Goal: Entertainment & Leisure: Consume media (video, audio)

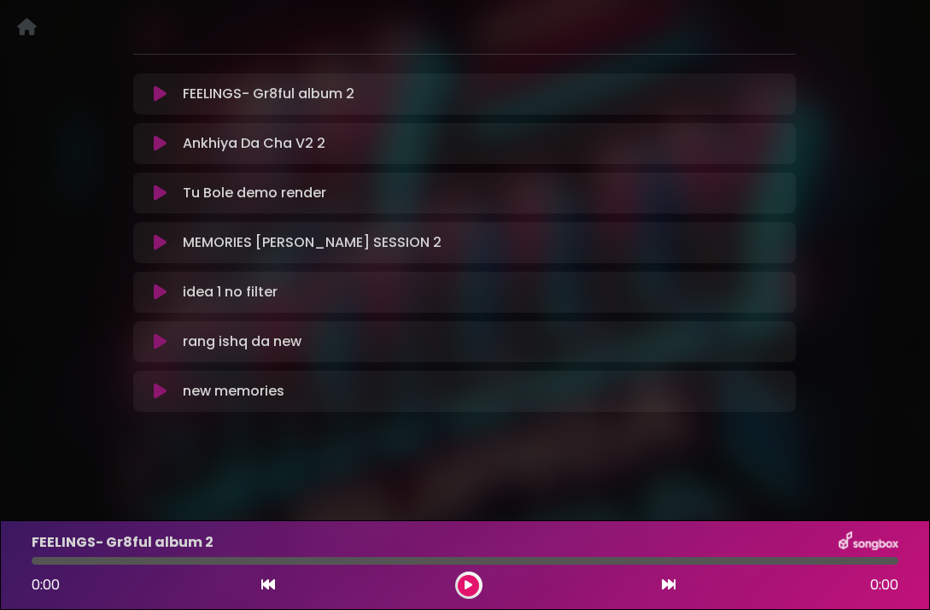
scroll to position [260, 0]
click at [166, 140] on icon at bounding box center [160, 143] width 13 height 17
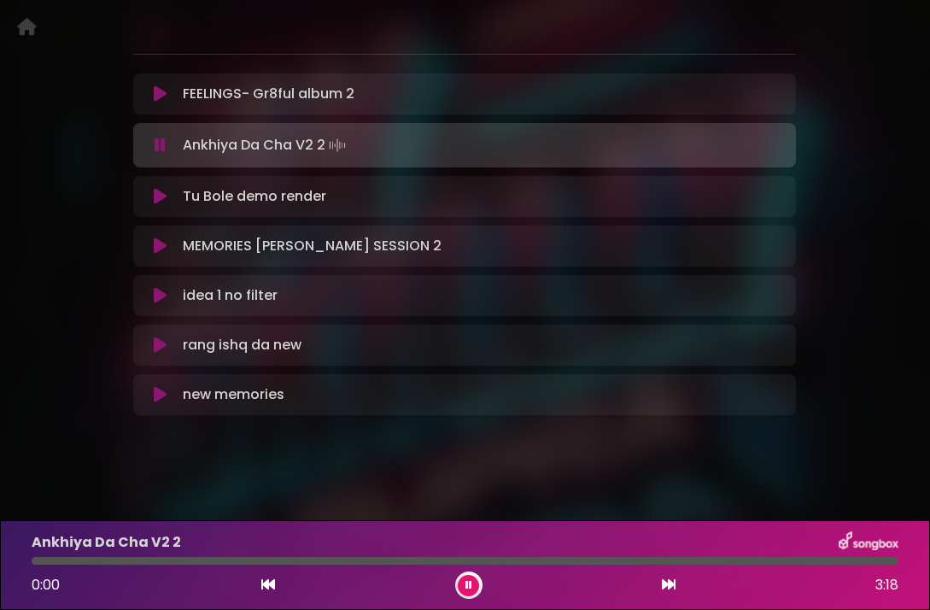
click at [156, 144] on icon at bounding box center [160, 145] width 11 height 17
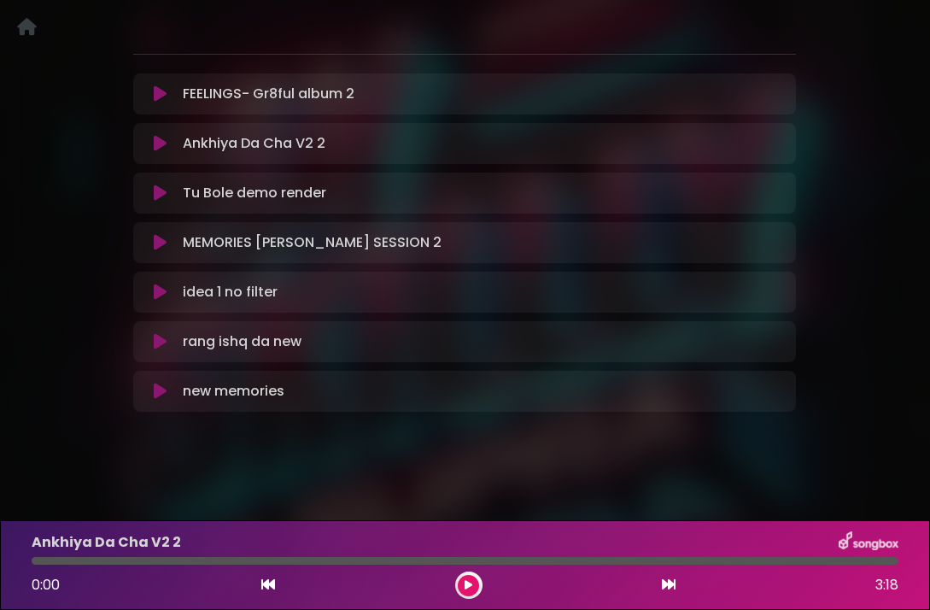
click at [156, 144] on icon at bounding box center [160, 143] width 13 height 17
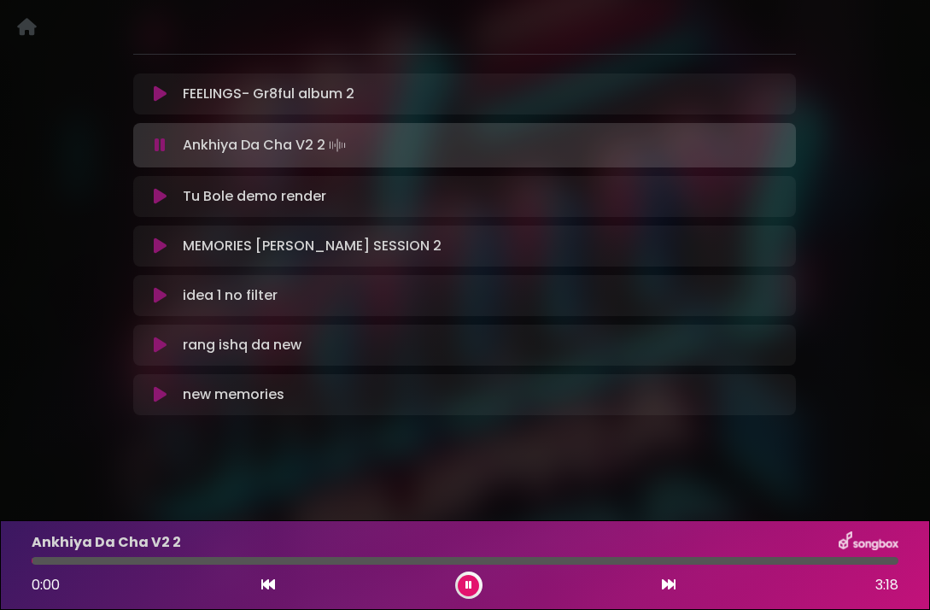
click at [156, 144] on icon at bounding box center [160, 145] width 11 height 17
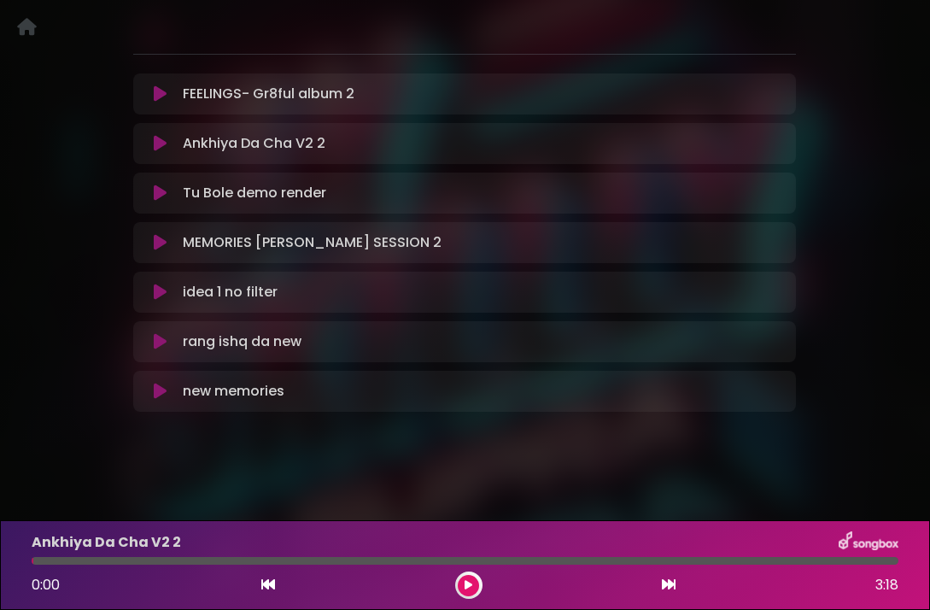
click at [156, 144] on icon at bounding box center [160, 143] width 13 height 17
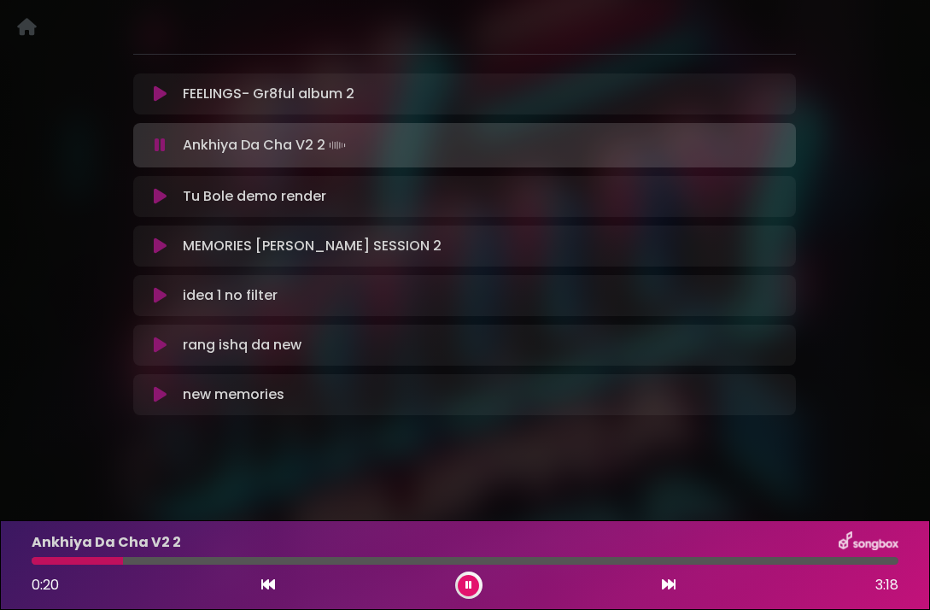
click at [156, 144] on icon at bounding box center [160, 145] width 11 height 17
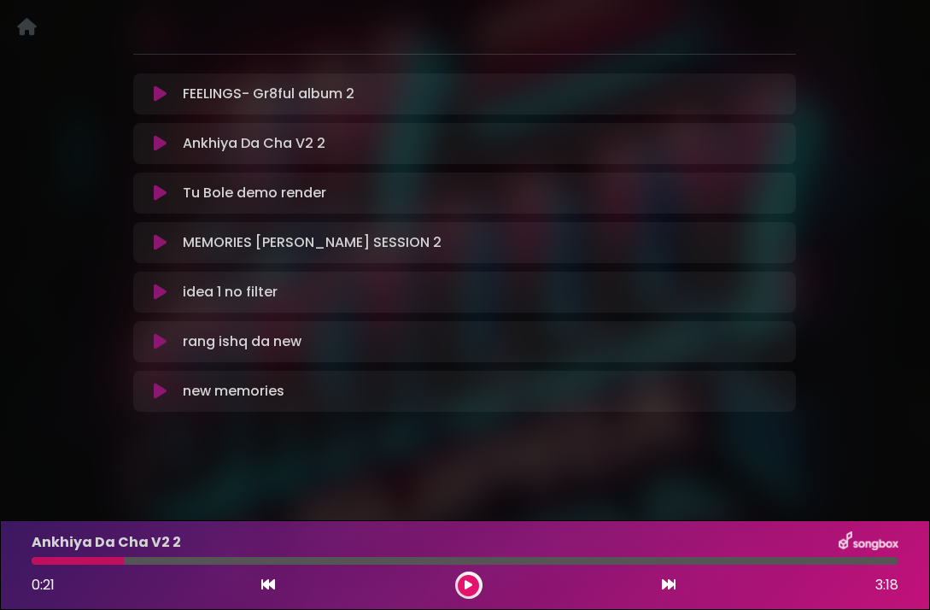
click at [156, 144] on icon at bounding box center [160, 143] width 13 height 17
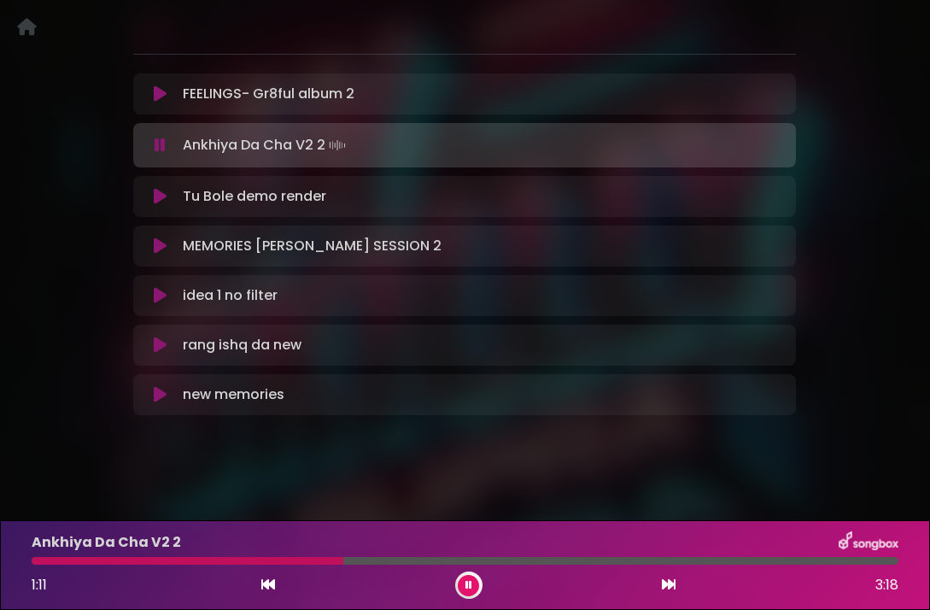
click at [156, 144] on icon at bounding box center [160, 145] width 11 height 17
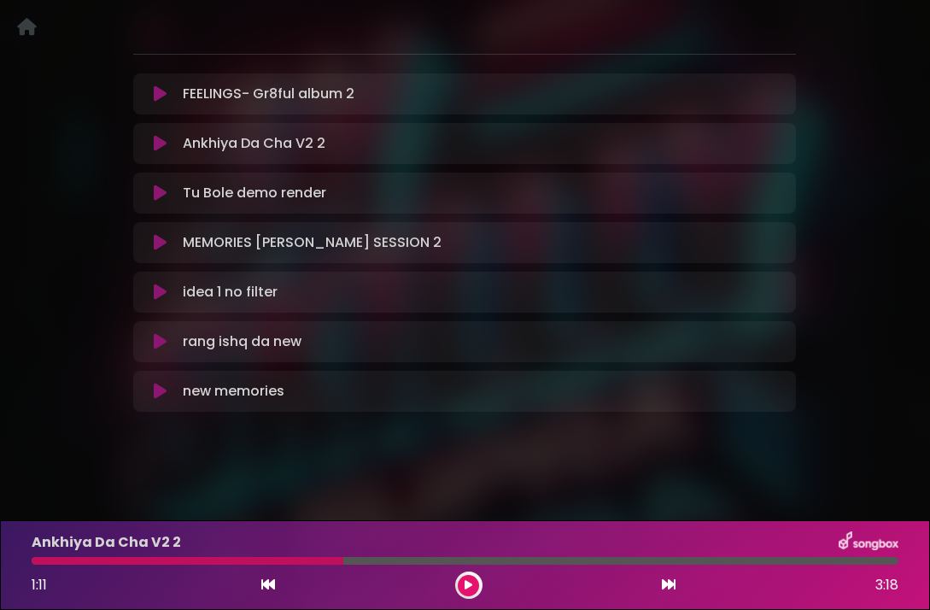
click at [156, 144] on icon at bounding box center [160, 143] width 13 height 17
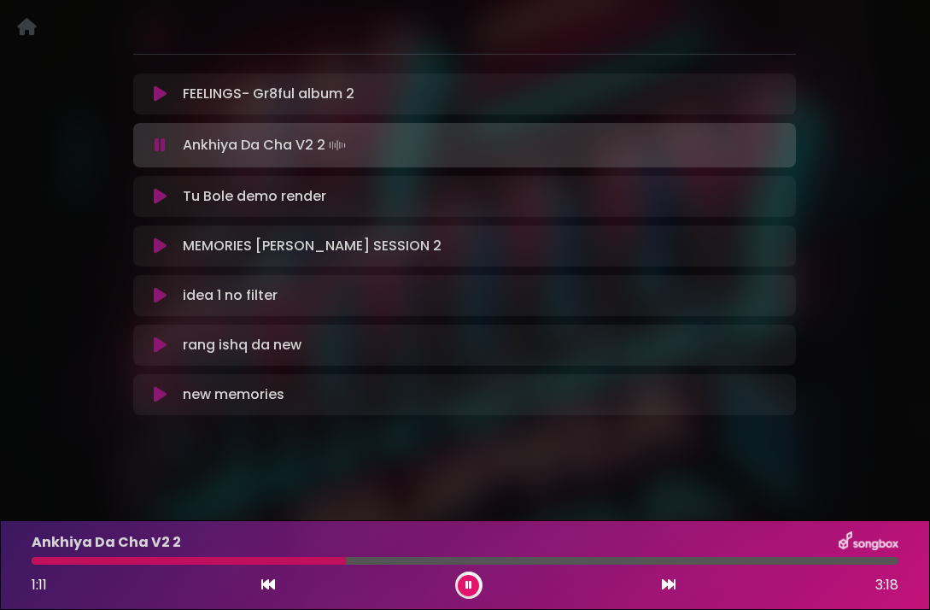
click at [156, 144] on icon at bounding box center [160, 145] width 11 height 17
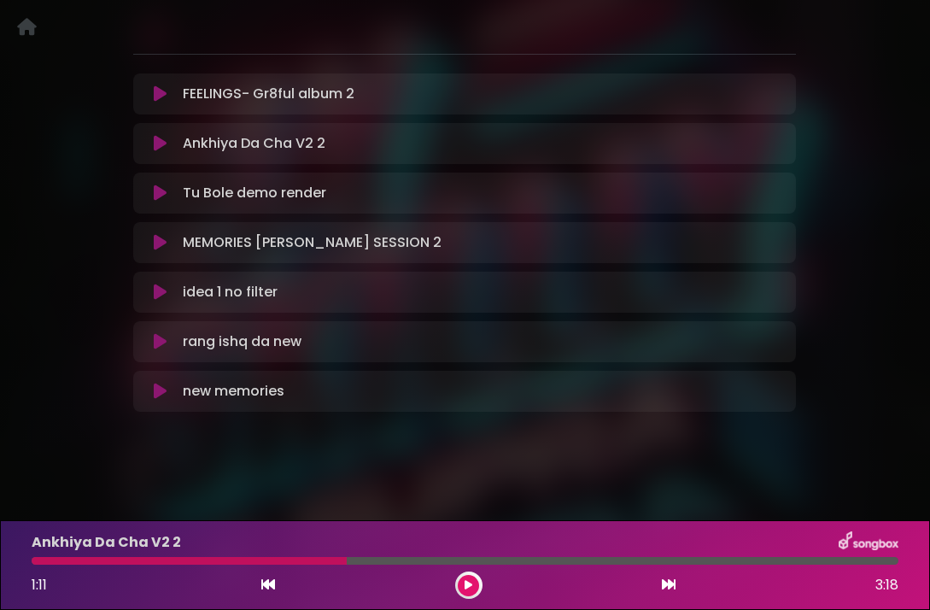
scroll to position [0, 0]
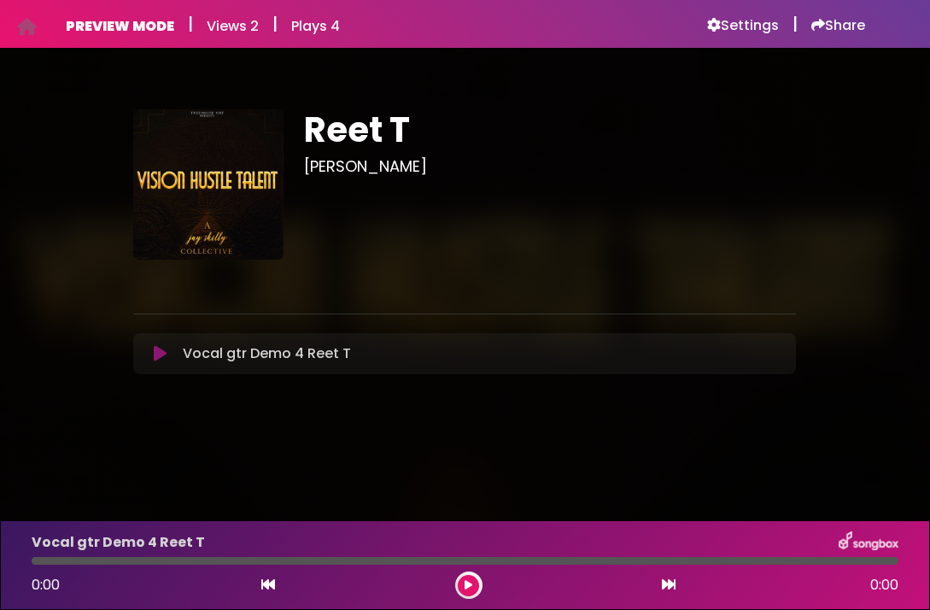
click at [160, 351] on icon at bounding box center [160, 353] width 13 height 17
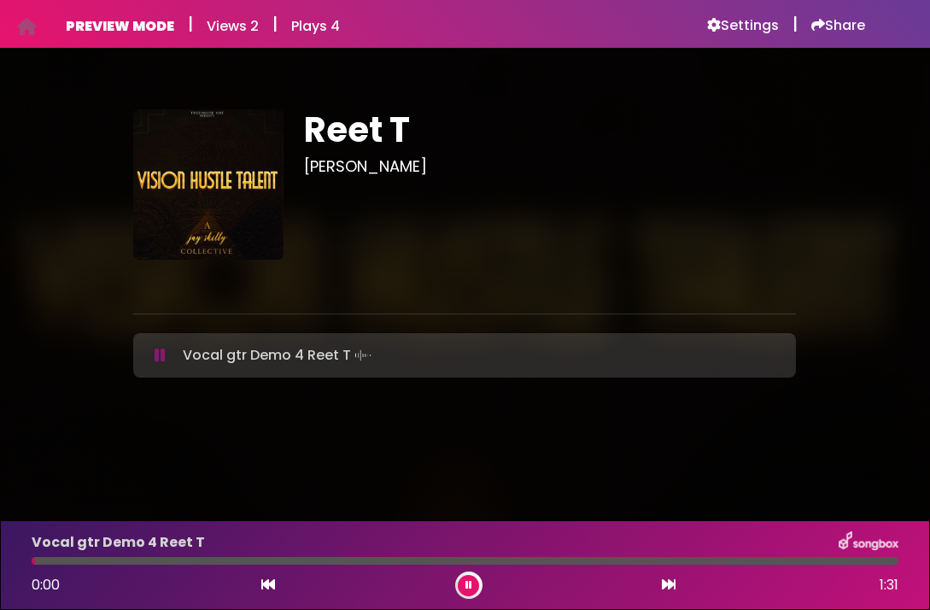
click at [158, 360] on icon at bounding box center [160, 355] width 11 height 17
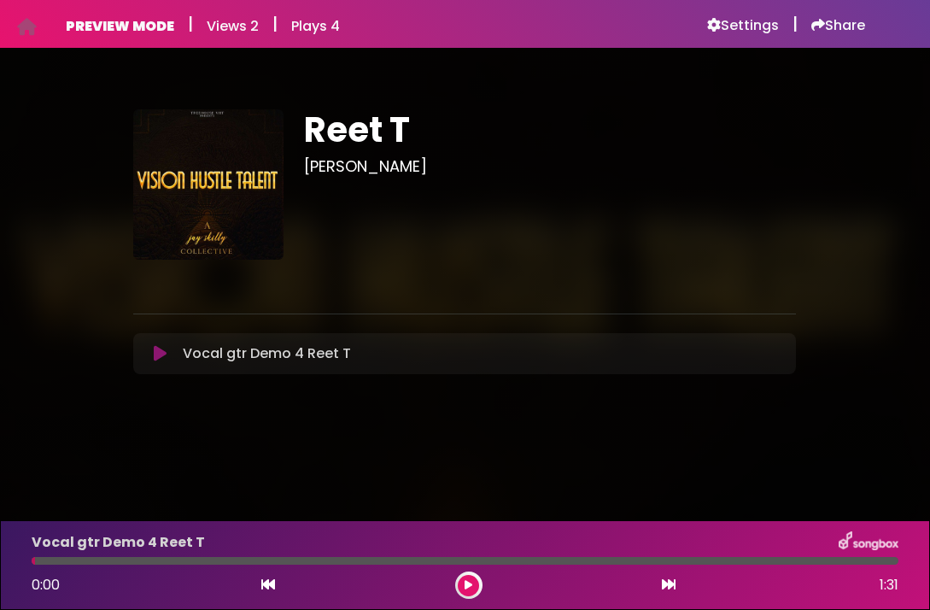
click at [158, 360] on icon at bounding box center [160, 353] width 13 height 17
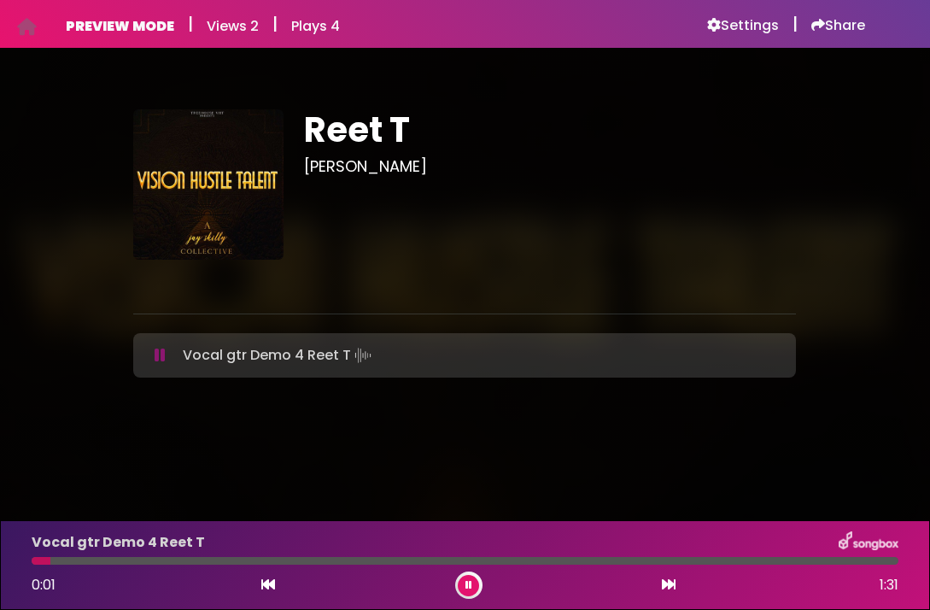
click at [158, 360] on icon at bounding box center [160, 355] width 11 height 17
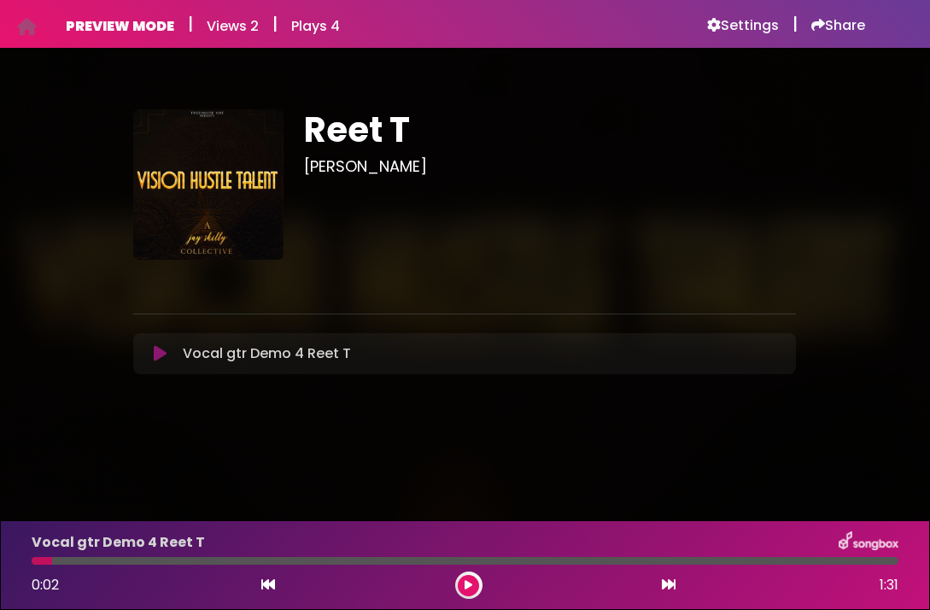
click at [158, 360] on icon at bounding box center [160, 353] width 13 height 17
